Goal: Transaction & Acquisition: Purchase product/service

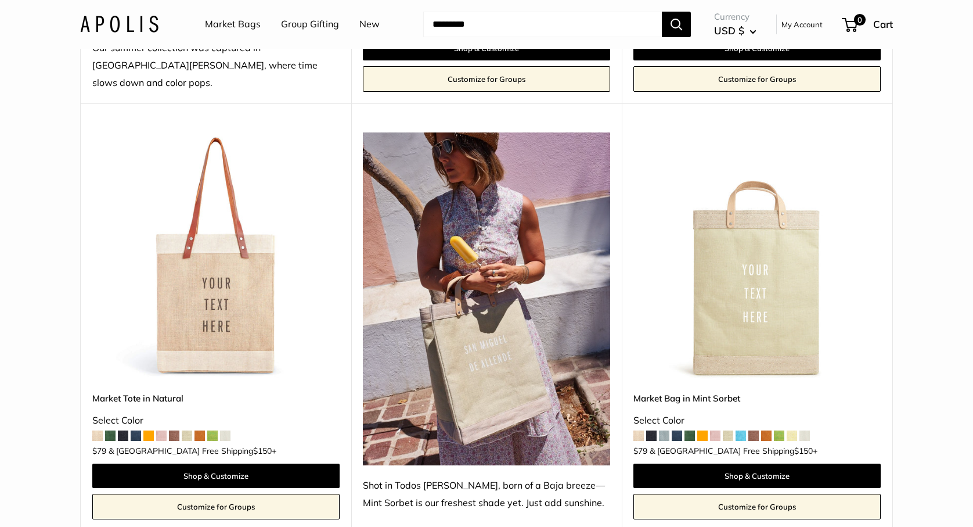
scroll to position [717, 0]
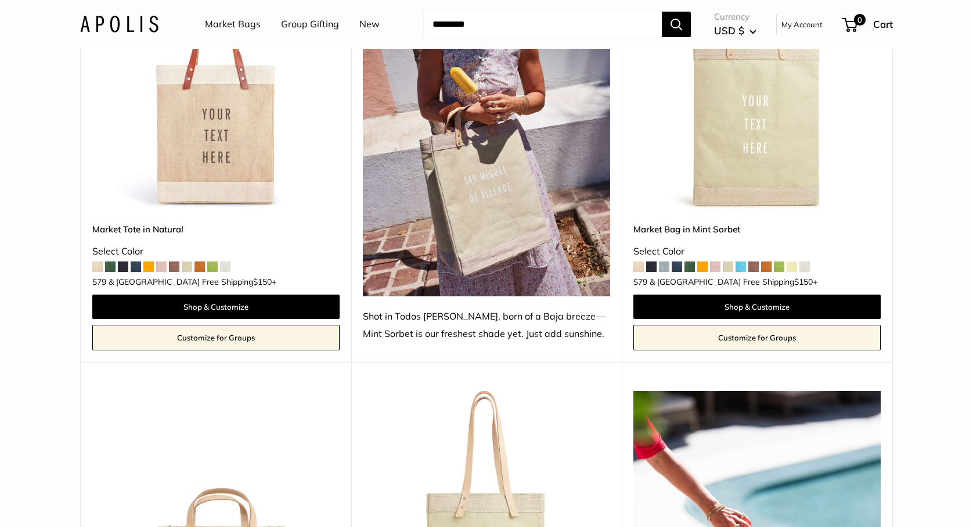
click at [122, 261] on span at bounding box center [123, 266] width 10 height 10
